Goal: Information Seeking & Learning: Learn about a topic

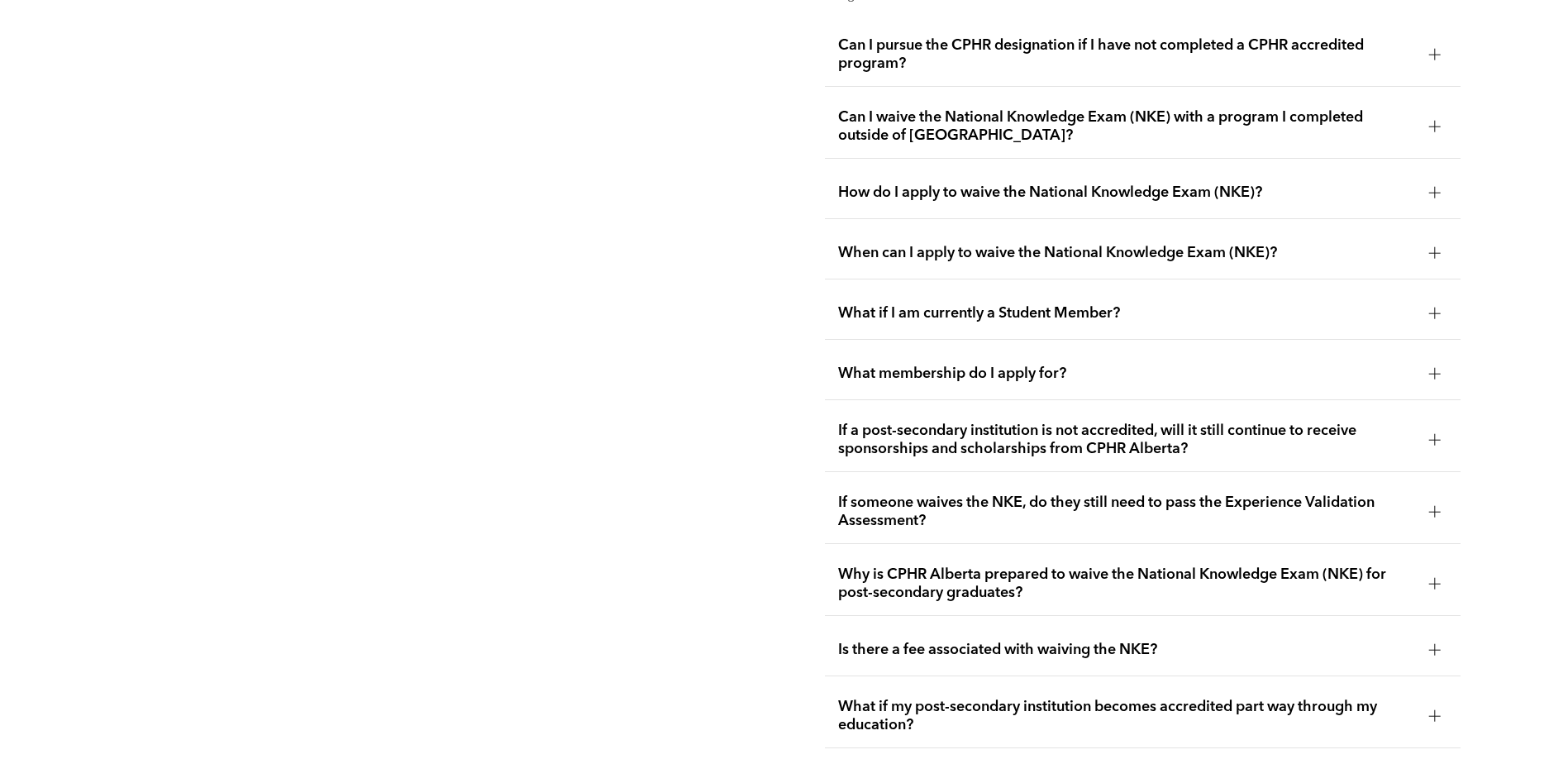
scroll to position [2949, 0]
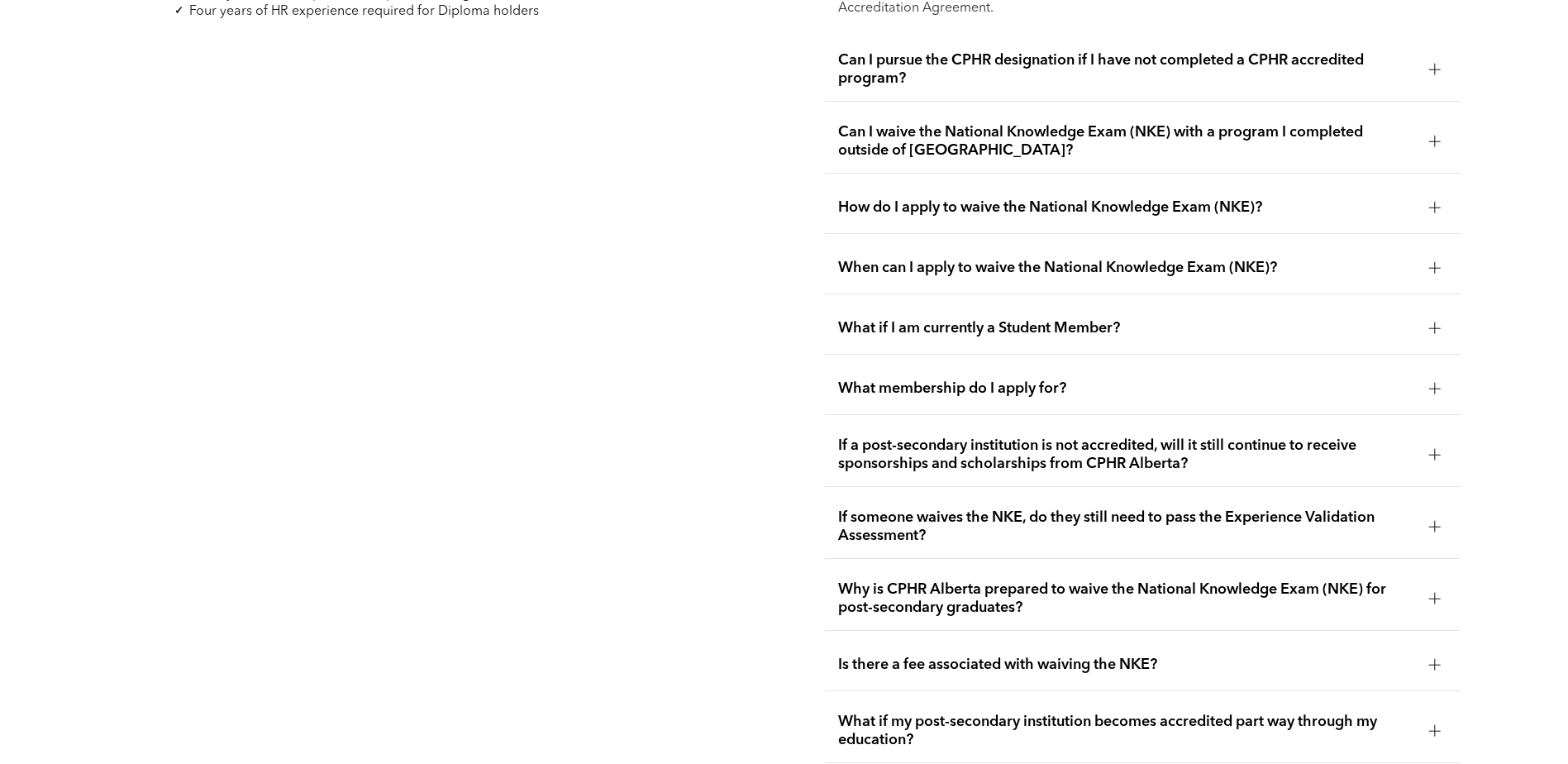
click at [889, 508] on span "If someone waives the NKE, do they still need to pass the Experience Validation…" at bounding box center [1127, 526] width 578 height 37
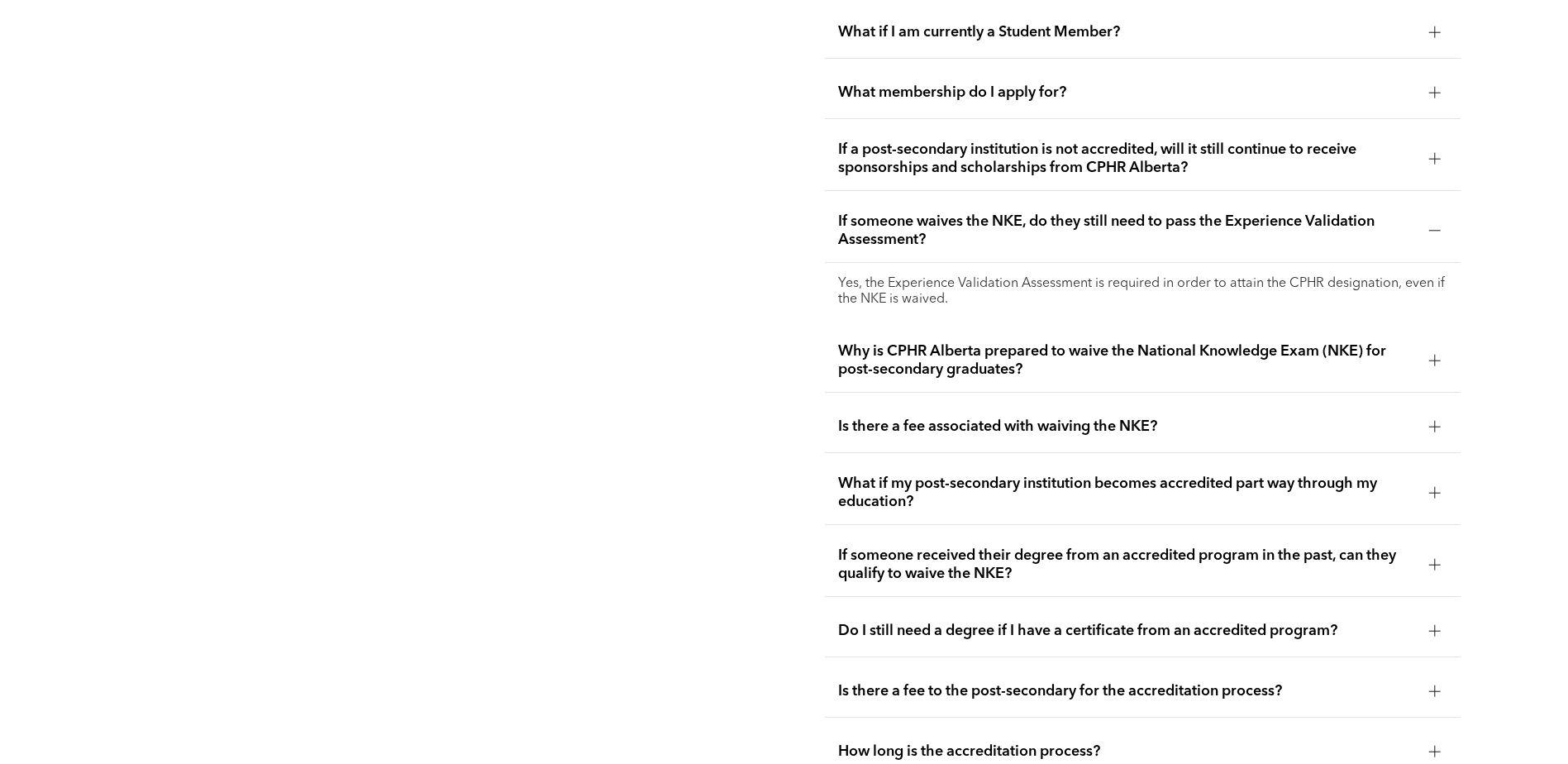
scroll to position [3197, 0]
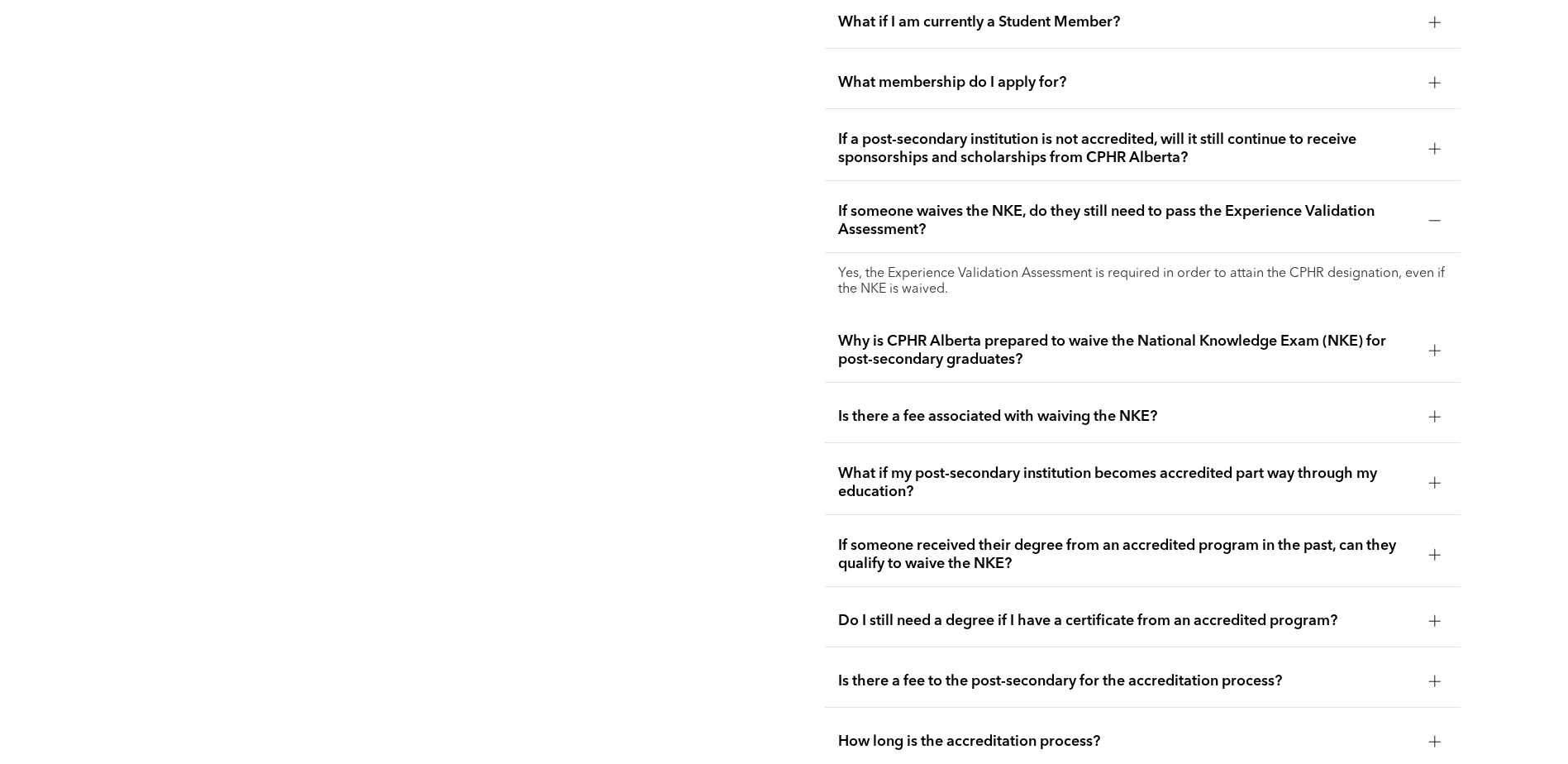
click at [1094, 602] on div "Do I still need a degree if I have a certificate from an accredited program?" at bounding box center [1143, 621] width 635 height 52
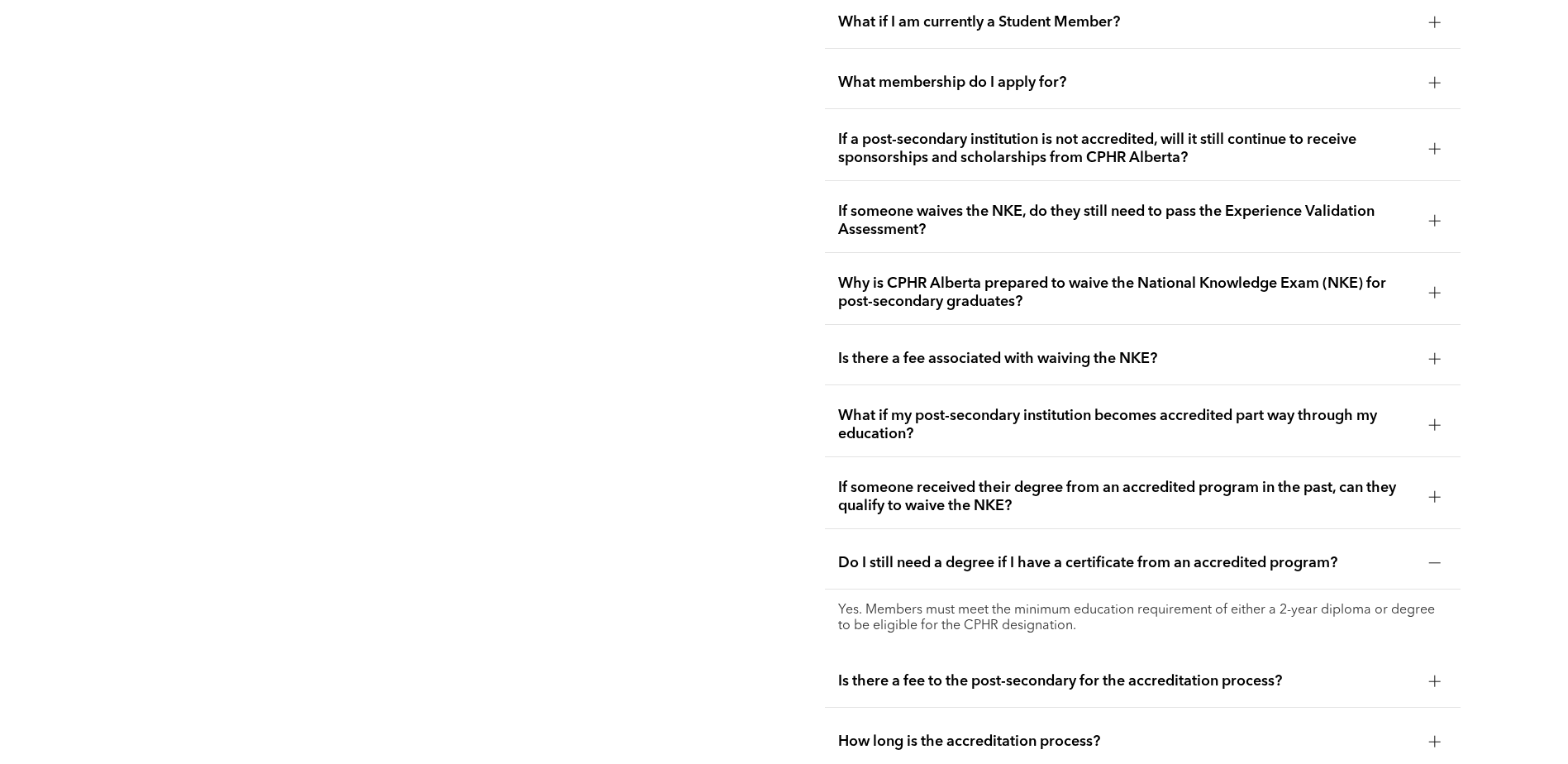
click at [960, 479] on span "If someone received their degree from an accredited program in the past, can th…" at bounding box center [1127, 497] width 578 height 37
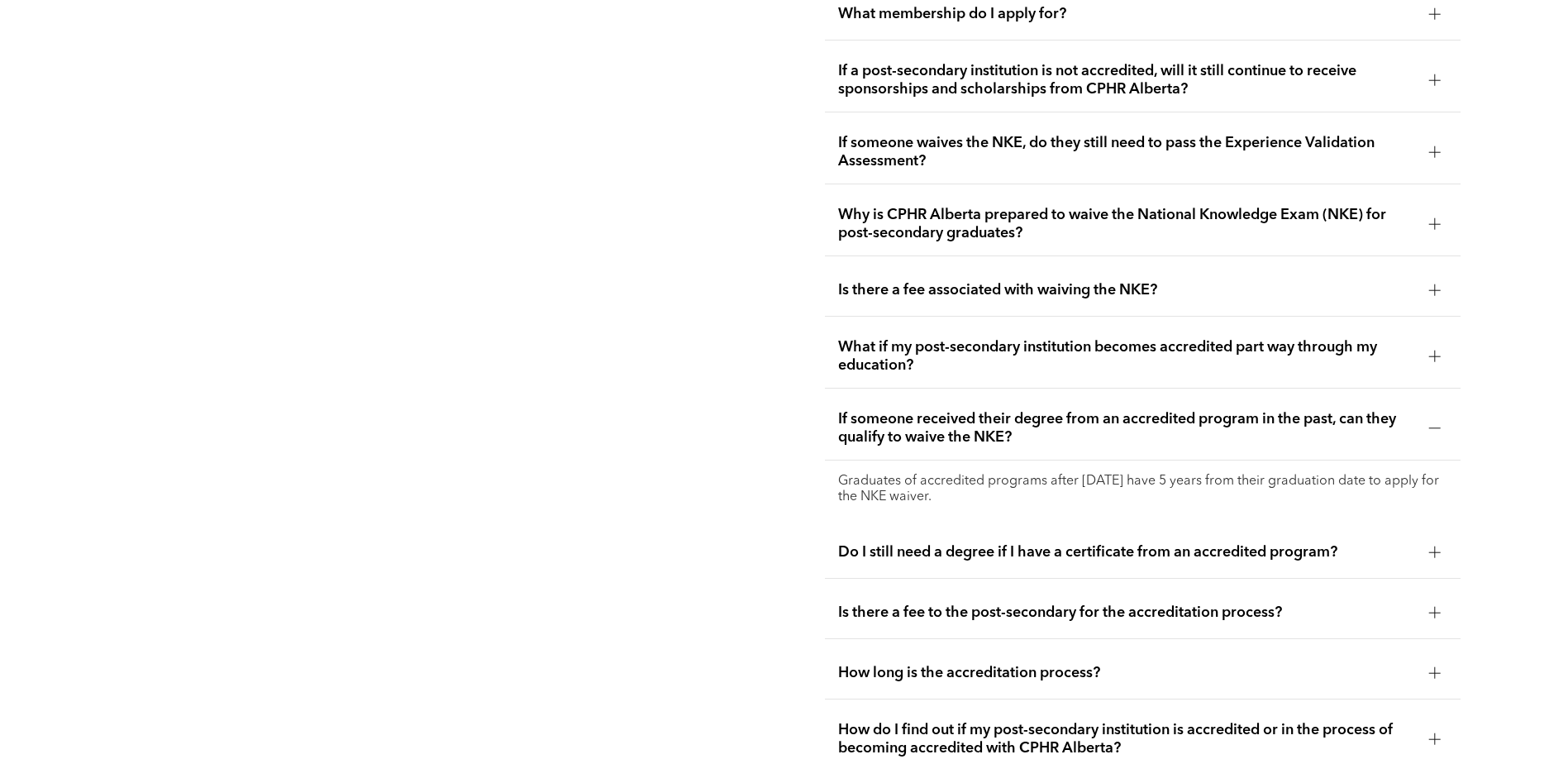
scroll to position [3362, 0]
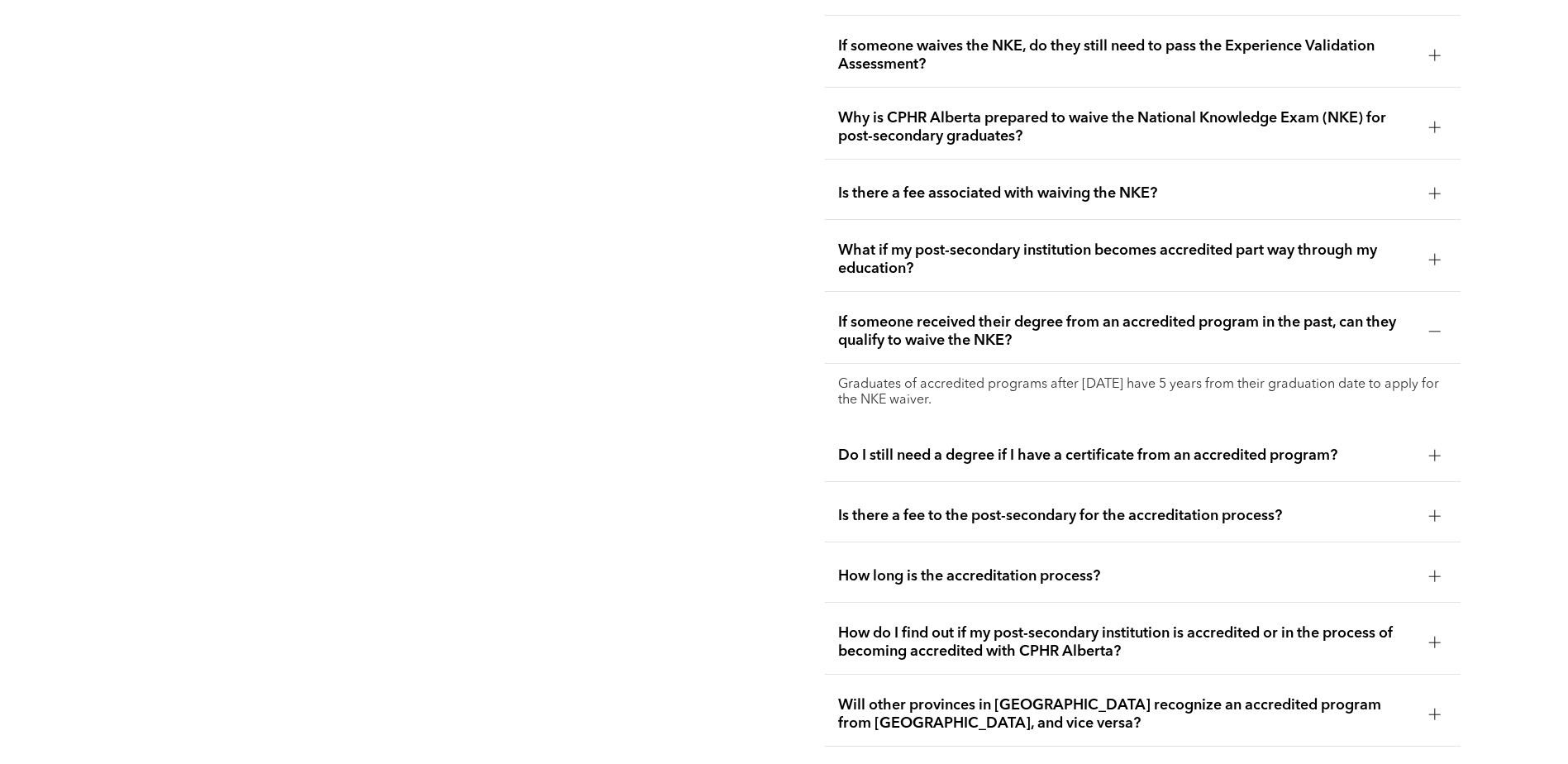
click at [873, 567] on span "How long is the accreditation process?" at bounding box center [1127, 576] width 578 height 18
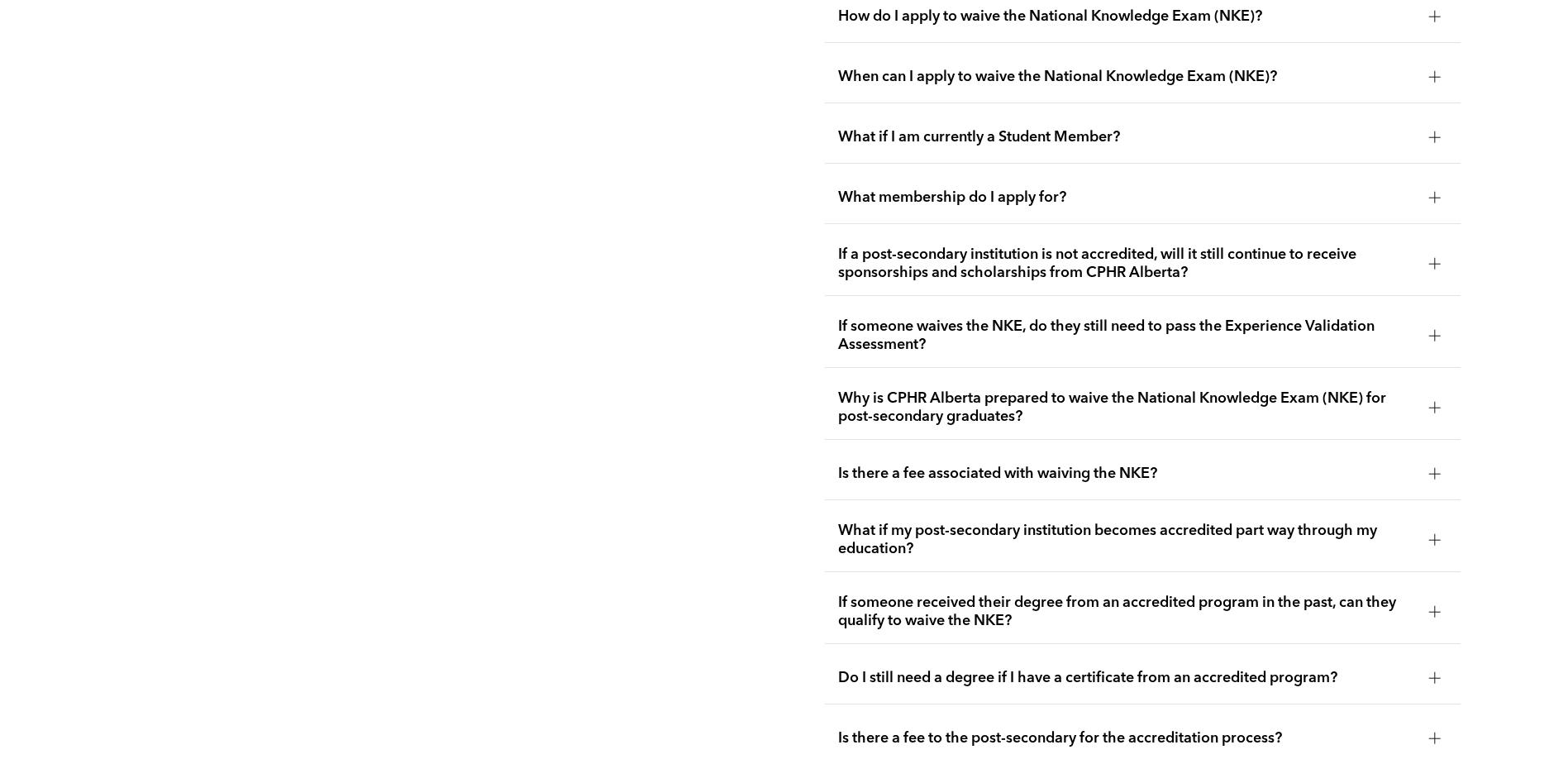
scroll to position [2619, 0]
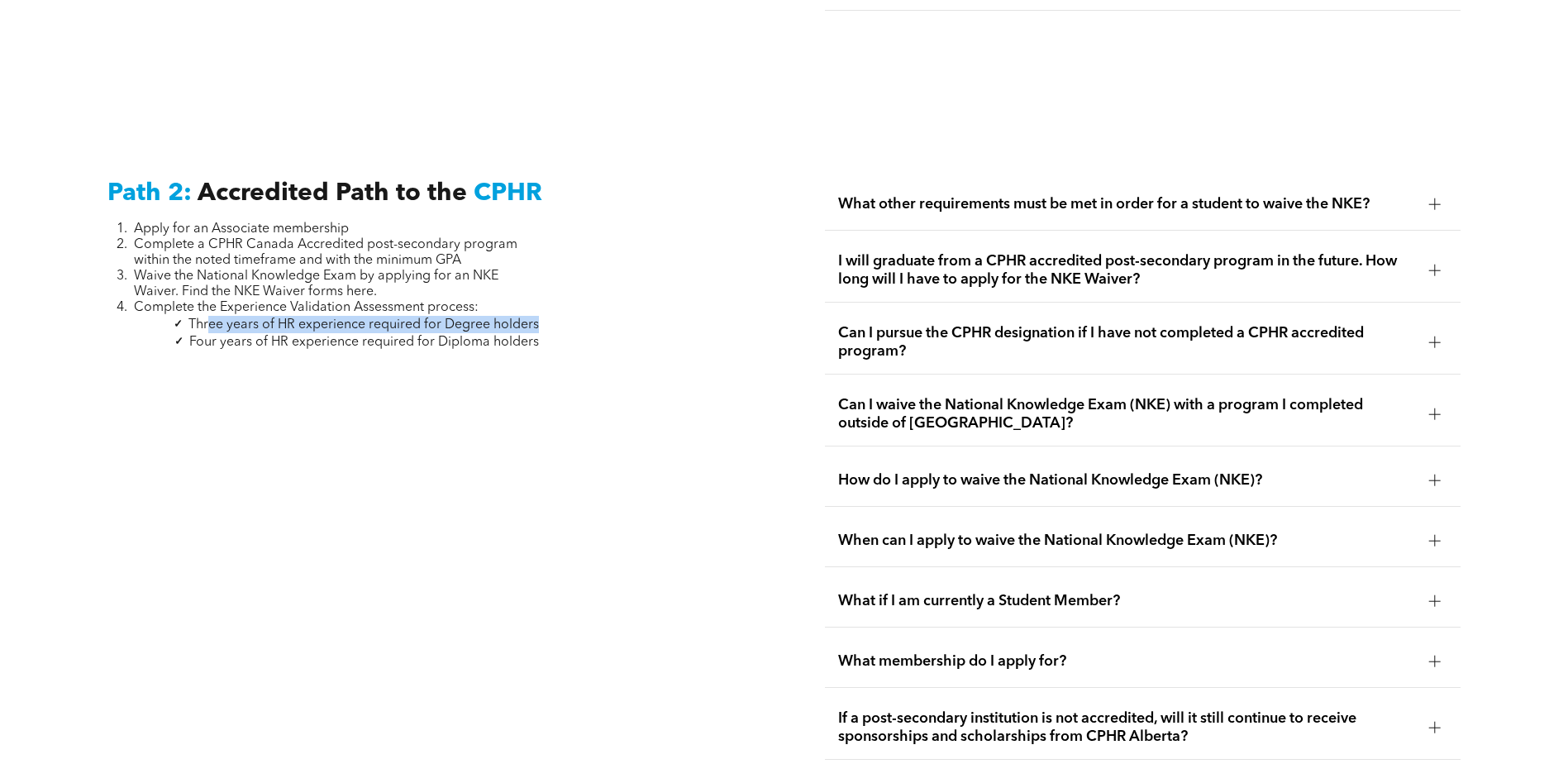
drag, startPoint x: 211, startPoint y: 306, endPoint x: 545, endPoint y: 311, distance: 334.0
drag, startPoint x: 545, startPoint y: 311, endPoint x: 373, endPoint y: 314, distance: 172.0
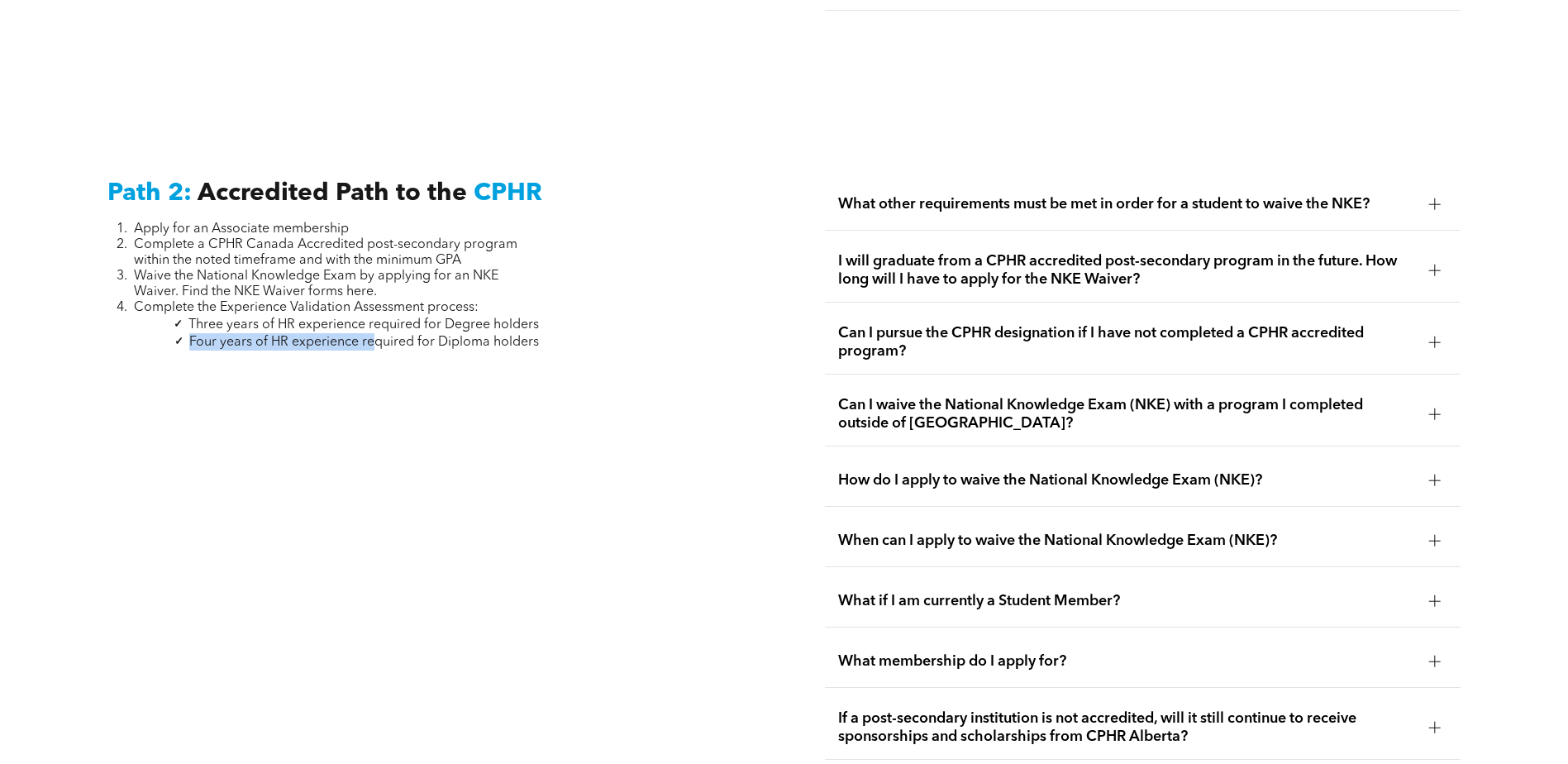
click at [373, 333] on li "Four years of HR experience required for Diploma holders" at bounding box center [337, 341] width 405 height 17
drag, startPoint x: 190, startPoint y: 305, endPoint x: 367, endPoint y: 326, distance: 178.2
click at [367, 326] on ul "Three years of HR experience required for Degree holders Four years of HR exper…" at bounding box center [323, 333] width 432 height 35
drag, startPoint x: 367, startPoint y: 326, endPoint x: 402, endPoint y: 311, distance: 38.1
click at [367, 336] on span "Four years of HR experience required for Diploma holders" at bounding box center [363, 342] width 349 height 13
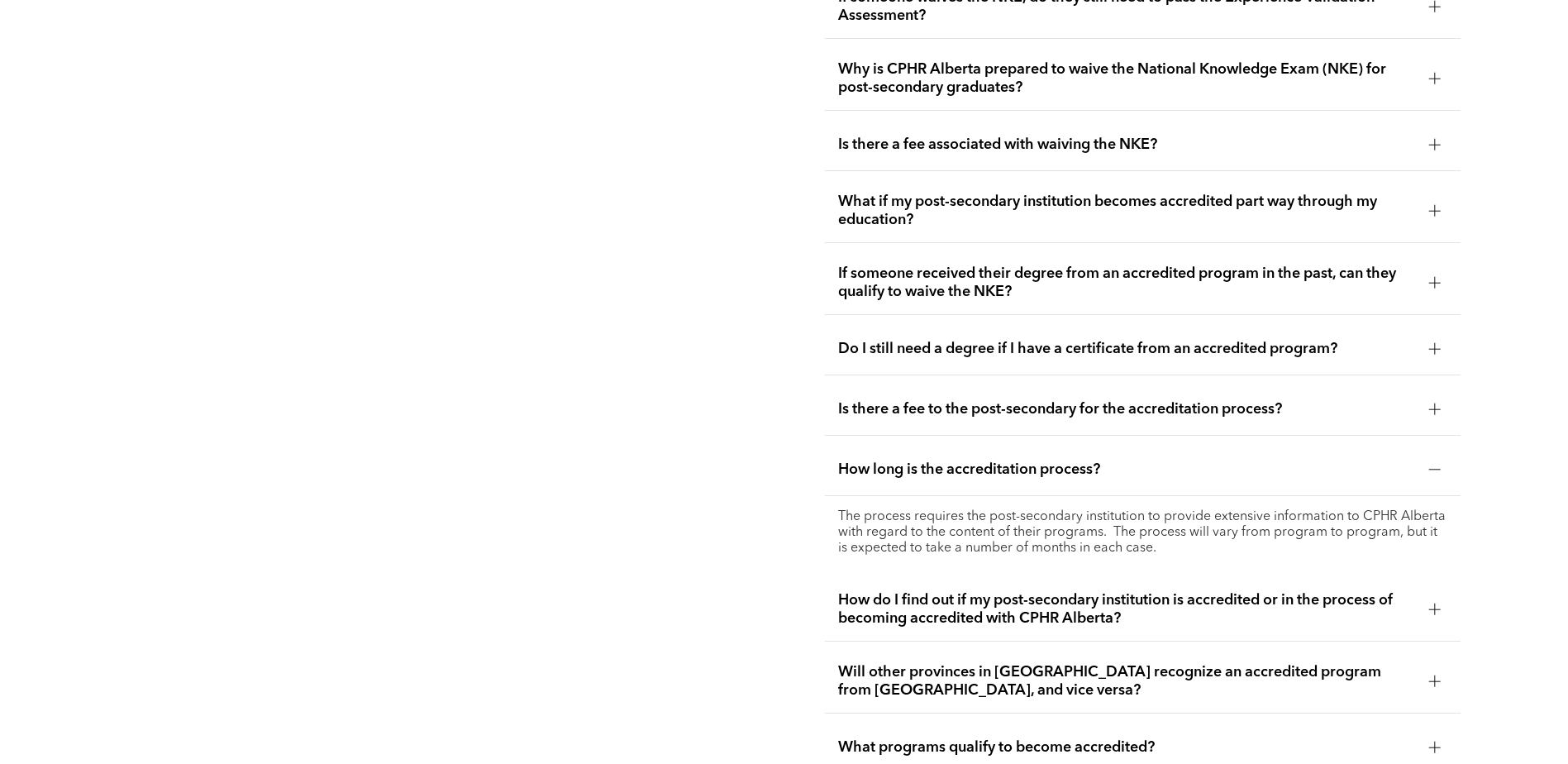
scroll to position [3527, 0]
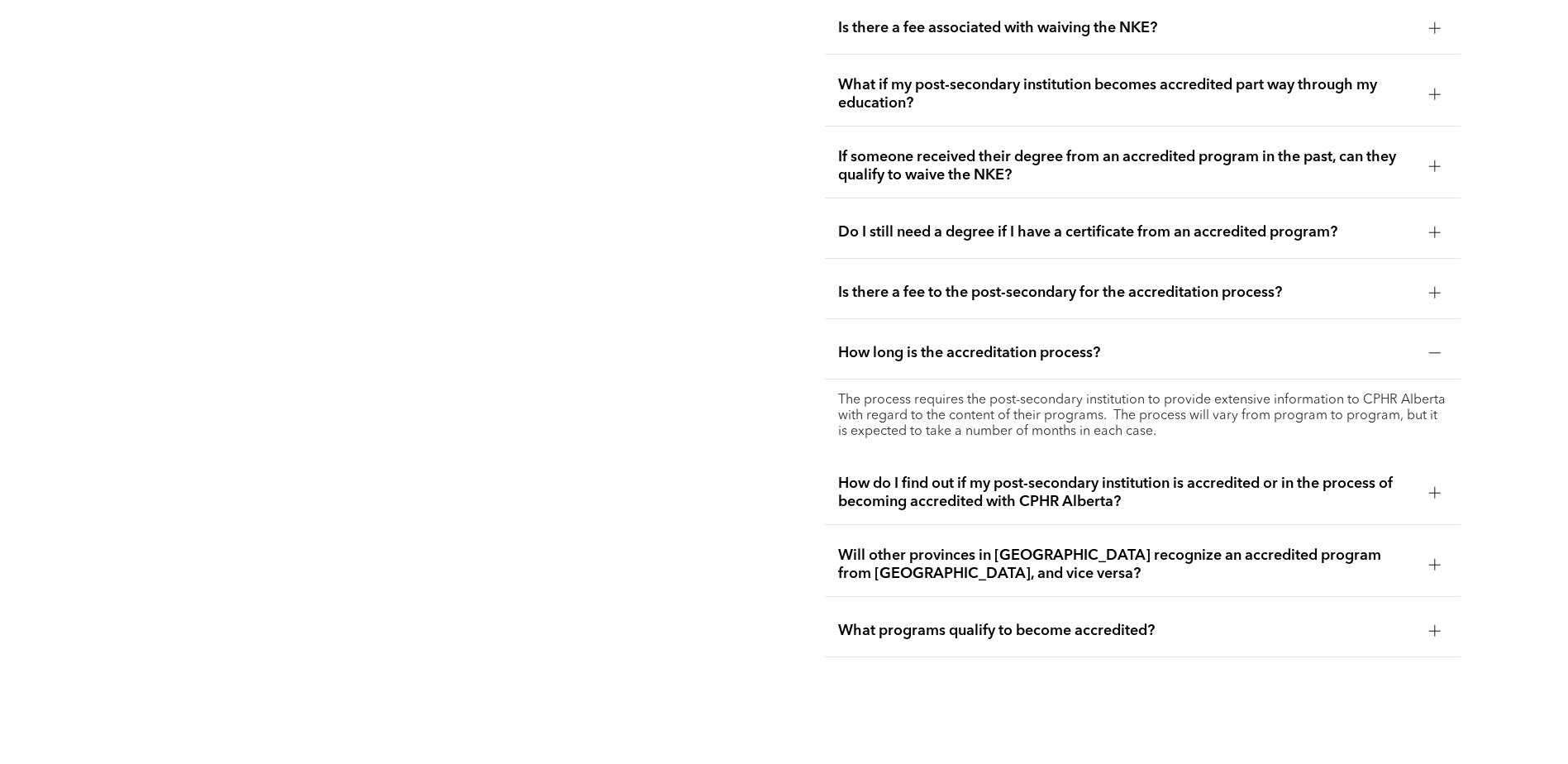
click at [977, 622] on span "What programs qualify to become accredited?" at bounding box center [1127, 631] width 578 height 18
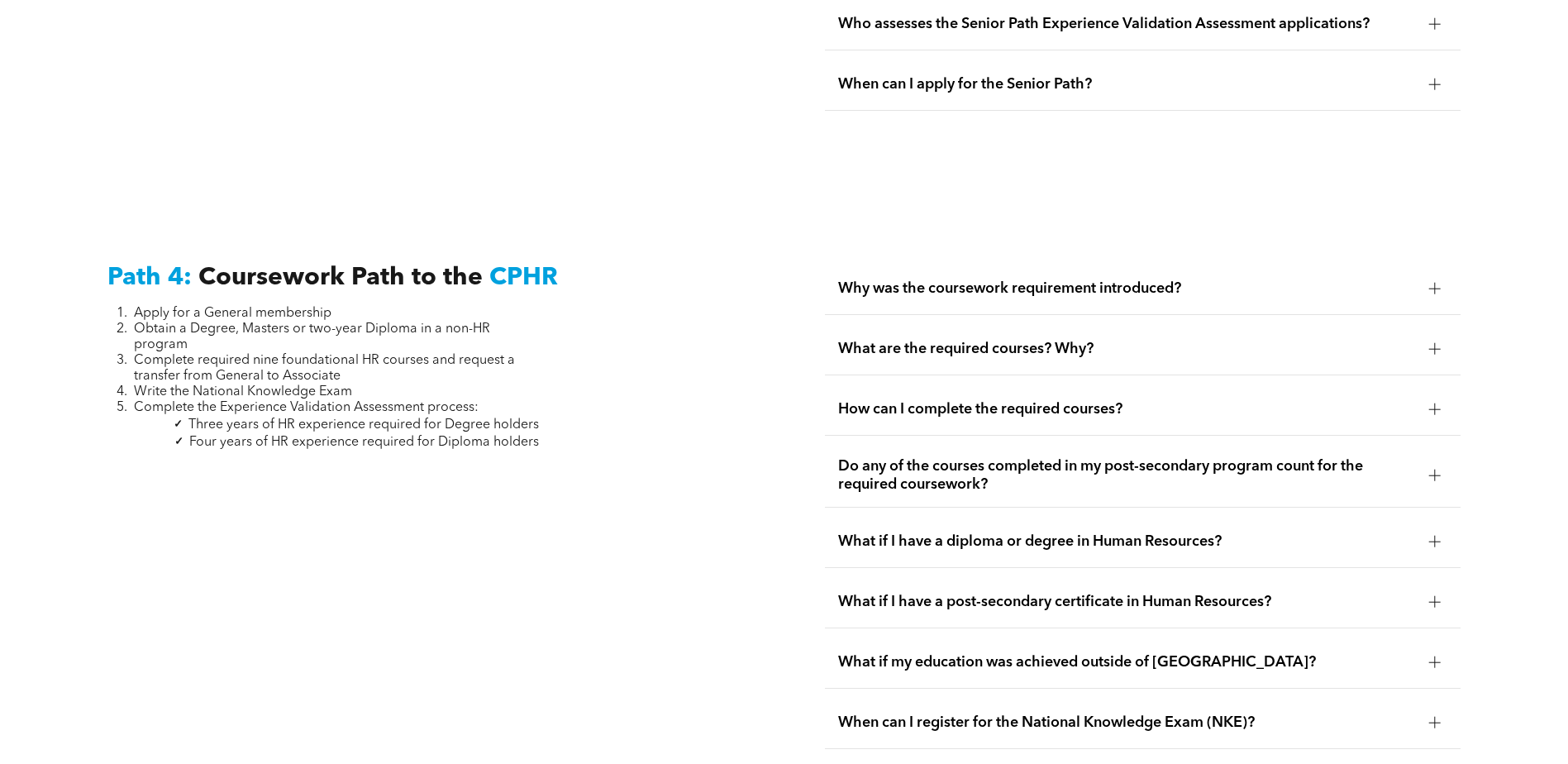
scroll to position [4850, 0]
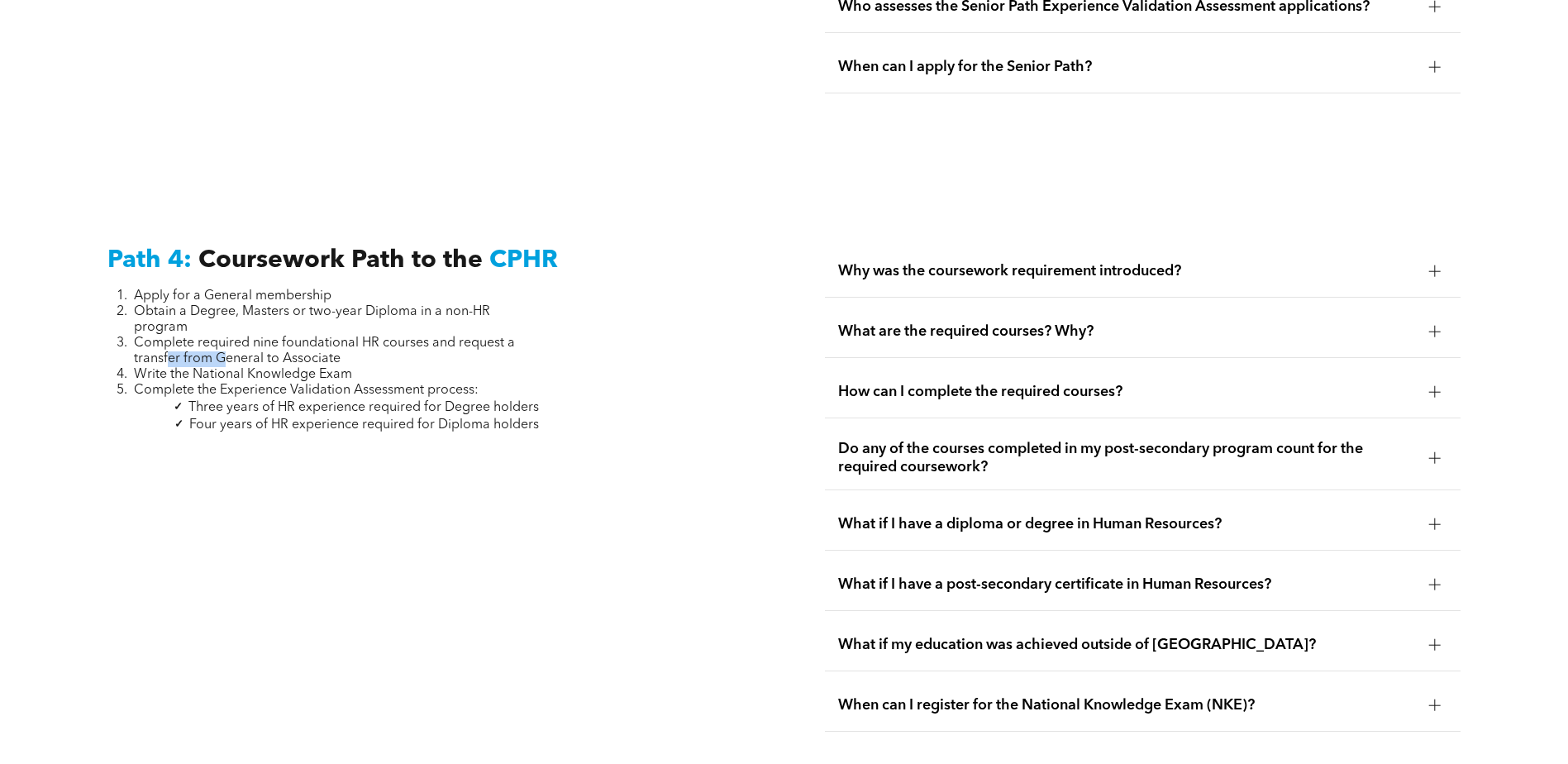
drag, startPoint x: 165, startPoint y: 316, endPoint x: 222, endPoint y: 321, distance: 57.2
click at [222, 337] on span "Complete required nine foundational HR courses and request a transfer from Gene…" at bounding box center [325, 351] width 381 height 29
click at [914, 440] on span "Do any of the courses completed in my post-secondary program count for the requ…" at bounding box center [1127, 459] width 578 height 37
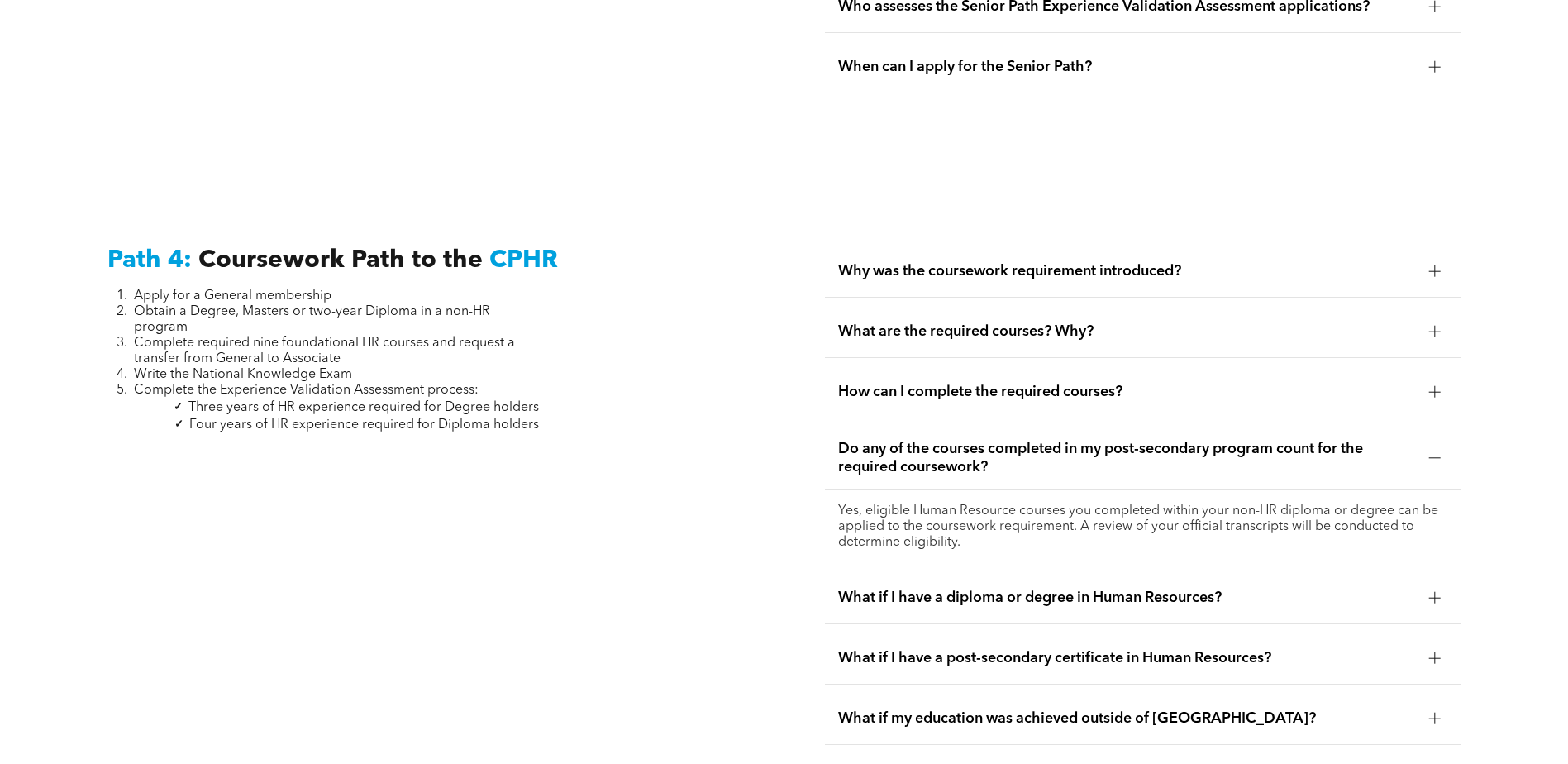
click at [913, 382] on span "How can I complete the required courses?" at bounding box center [1127, 392] width 578 height 18
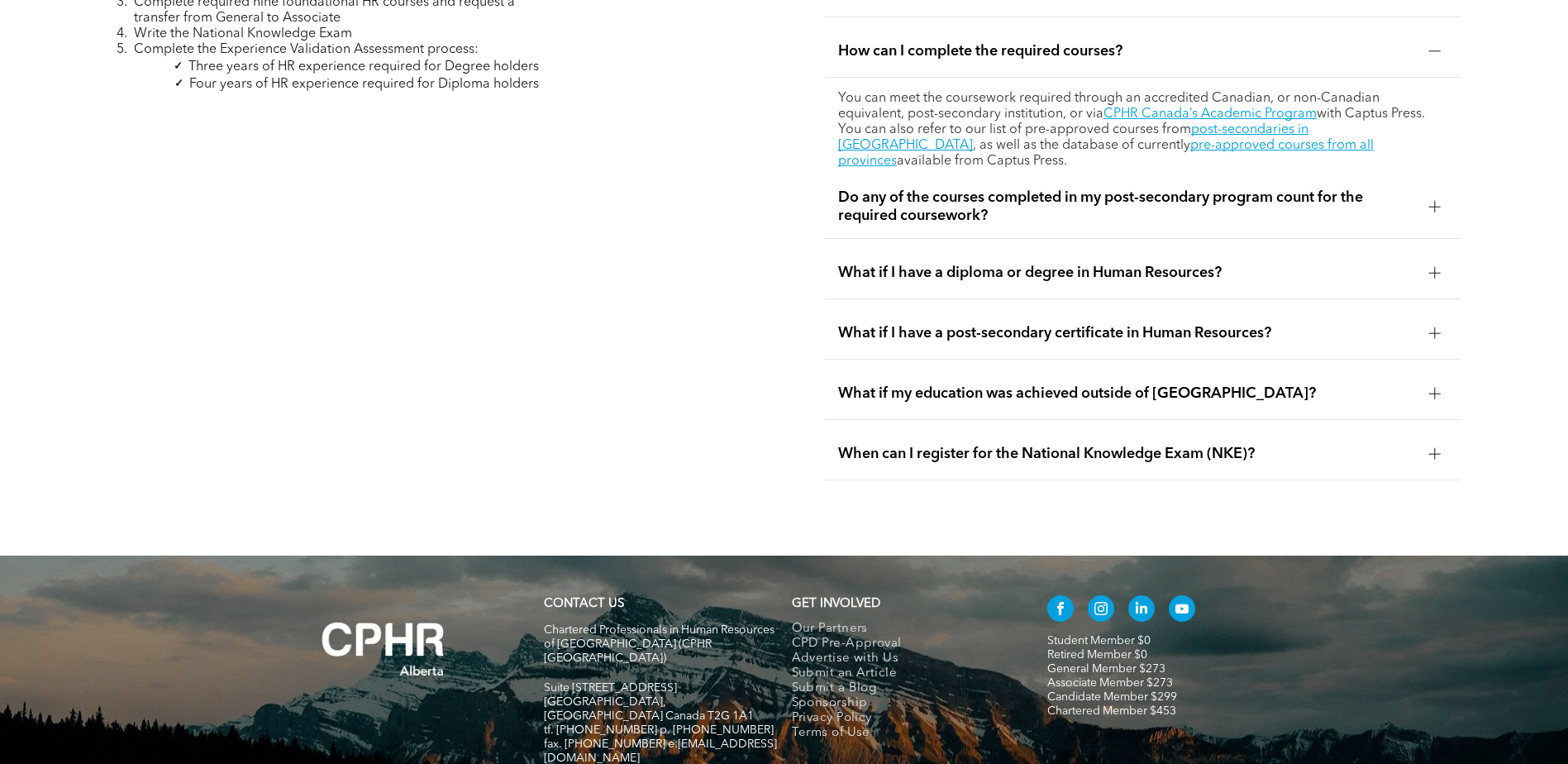
scroll to position [5262, 0]
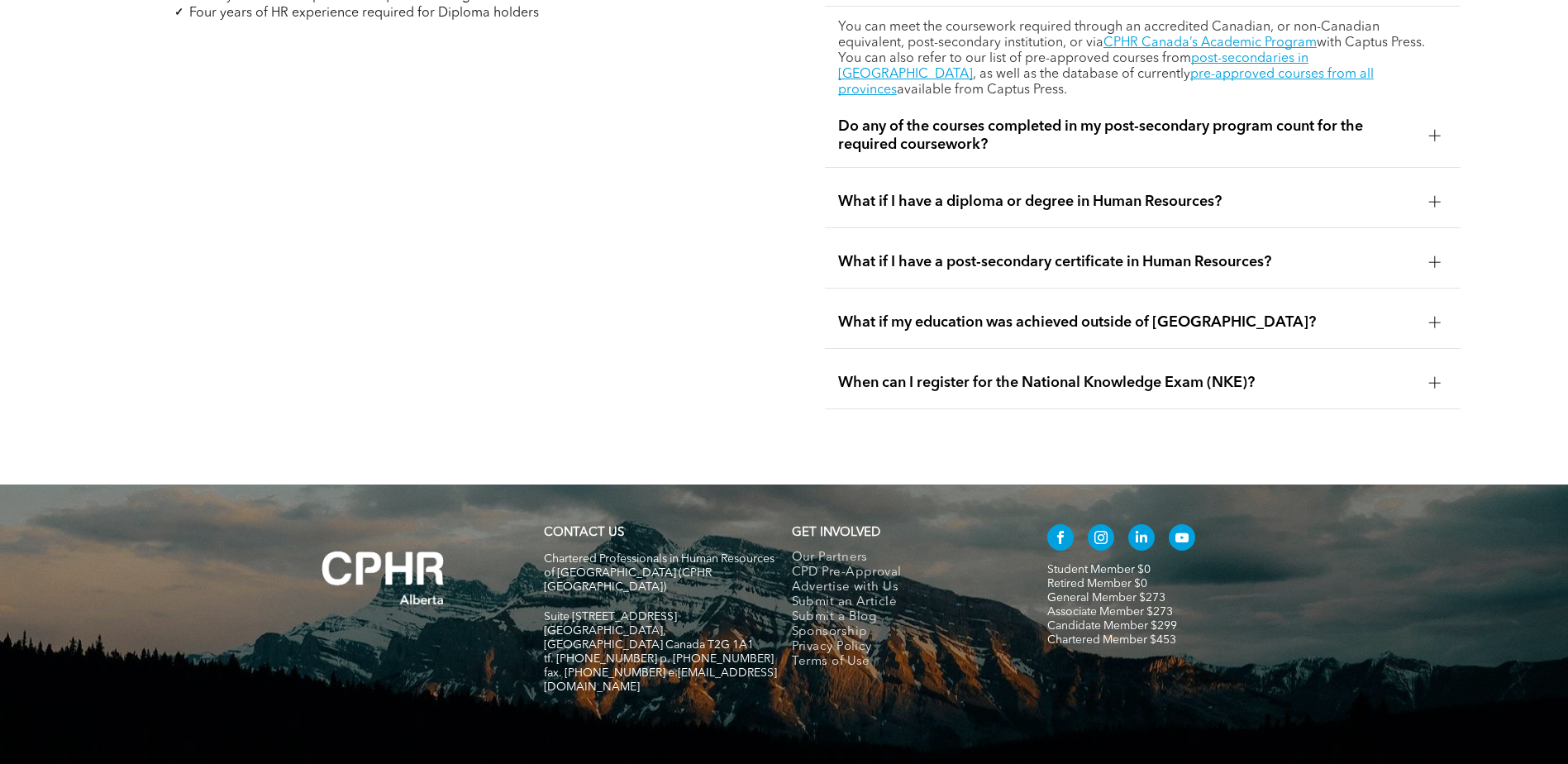
click at [1085, 620] on link "Candidate Member $299" at bounding box center [1112, 626] width 130 height 12
